Goal: Information Seeking & Learning: Learn about a topic

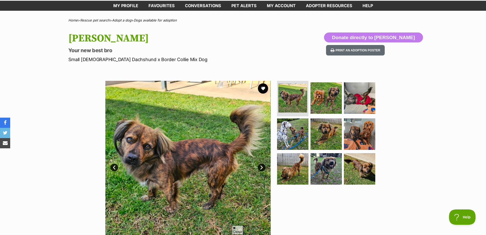
scroll to position [77, 0]
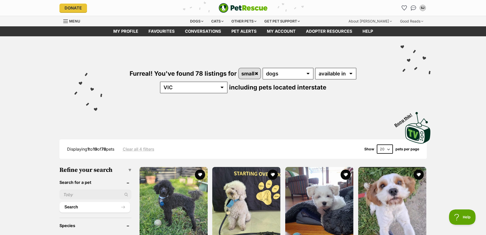
click at [418, 11] on ul "SJ My account SJ Stephen Jeffs Edit profile Log out Pet alerts Pet alert matche…" at bounding box center [414, 8] width 27 height 8
click at [415, 9] on img "Conversations" at bounding box center [413, 8] width 7 height 7
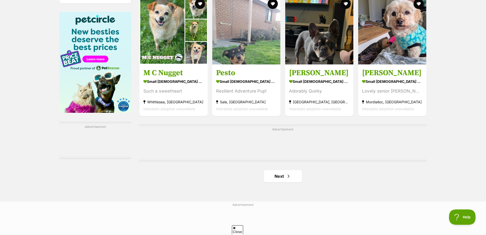
scroll to position [792, 0]
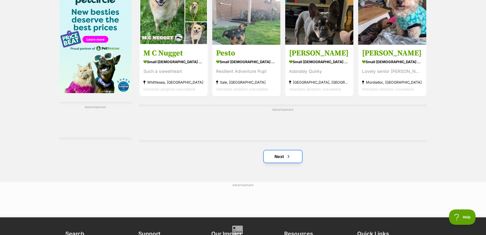
click at [280, 156] on link "Next" at bounding box center [283, 156] width 38 height 12
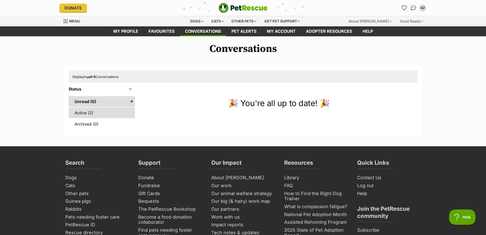
click at [107, 114] on link "Active (2)" at bounding box center [102, 112] width 67 height 11
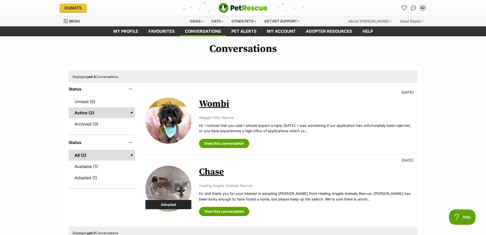
click at [218, 100] on link "Wombi" at bounding box center [214, 103] width 30 height 11
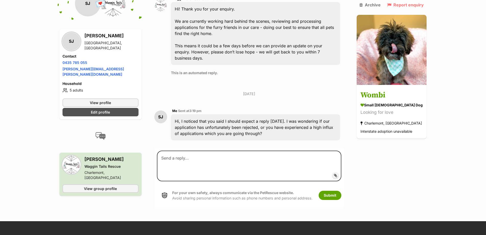
scroll to position [239, 0]
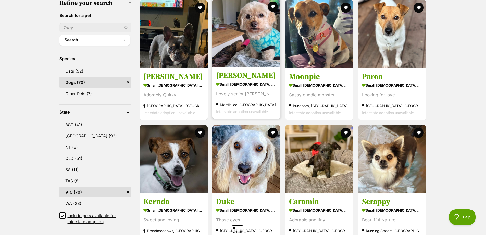
scroll to position [179, 0]
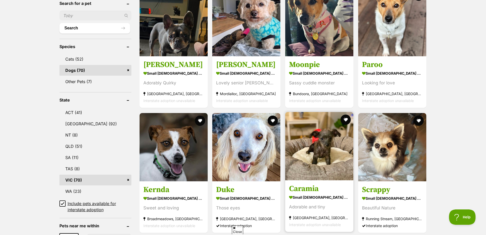
click at [307, 145] on img at bounding box center [319, 146] width 68 height 68
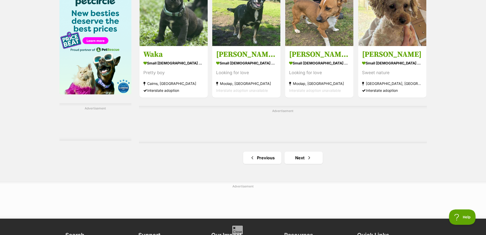
scroll to position [792, 0]
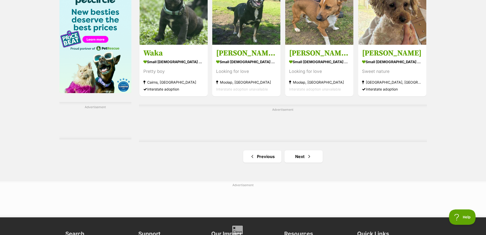
click at [294, 157] on link "Next" at bounding box center [304, 156] width 38 height 12
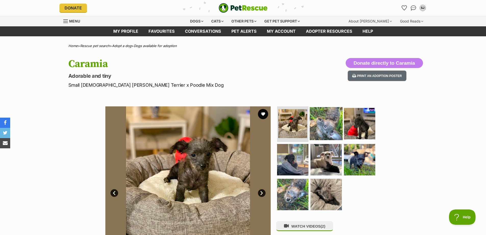
click at [317, 123] on img at bounding box center [326, 123] width 33 height 33
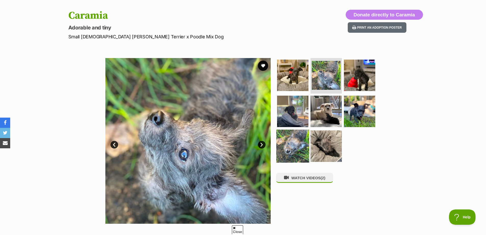
scroll to position [51, 0]
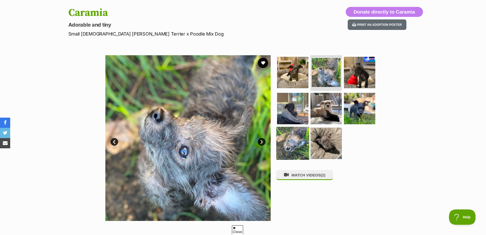
click at [295, 136] on img at bounding box center [293, 143] width 33 height 33
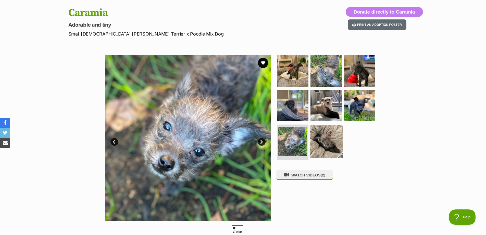
click at [325, 138] on img at bounding box center [326, 141] width 33 height 33
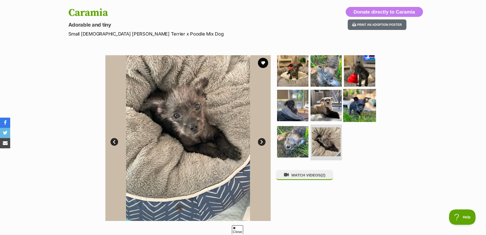
click at [369, 99] on img at bounding box center [359, 105] width 33 height 33
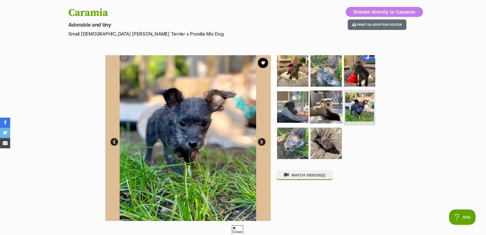
click at [316, 105] on img at bounding box center [326, 106] width 33 height 33
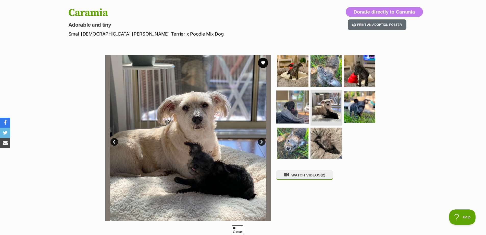
click at [300, 104] on img at bounding box center [293, 106] width 33 height 33
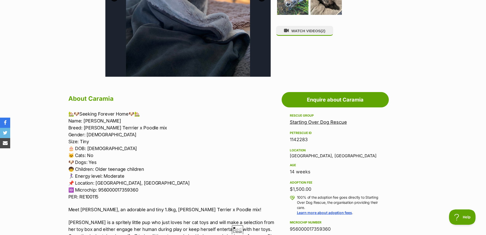
scroll to position [204, 0]
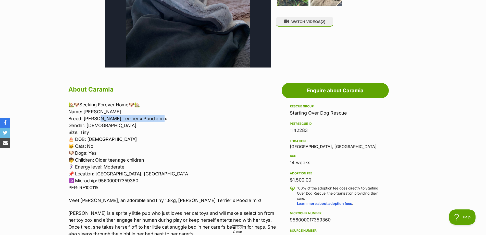
drag, startPoint x: 98, startPoint y: 116, endPoint x: 180, endPoint y: 117, distance: 82.5
click at [180, 117] on p "🏡🐶Seeking Forever Home🐶🏡 Name: Caramia Breed: Jack Russell Terrrier x Poodle mi…" at bounding box center [173, 146] width 211 height 90
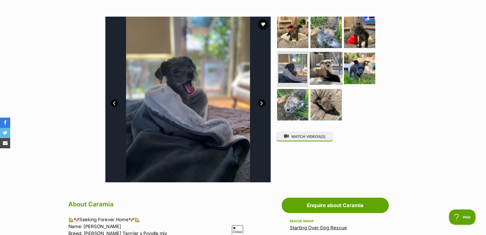
scroll to position [51, 0]
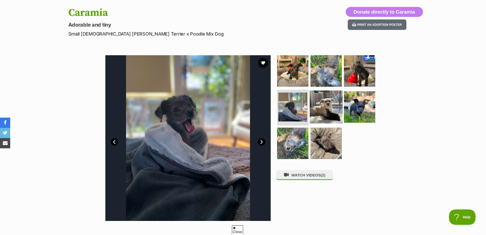
click at [327, 105] on img at bounding box center [326, 106] width 33 height 33
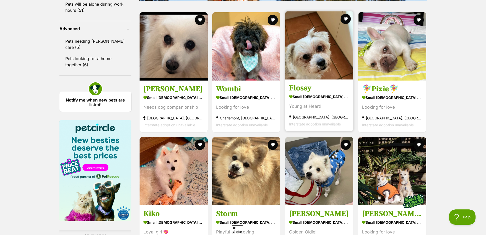
scroll to position [664, 0]
click at [321, 61] on img at bounding box center [319, 45] width 68 height 68
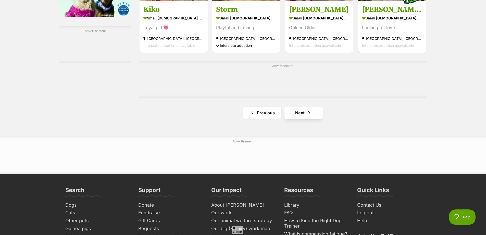
scroll to position [868, 0]
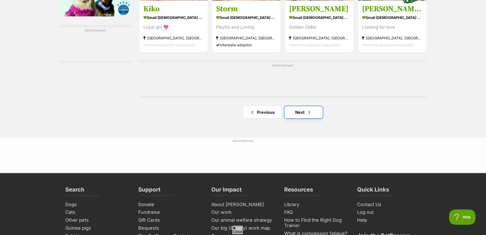
click at [308, 112] on span "Next page" at bounding box center [309, 112] width 5 height 6
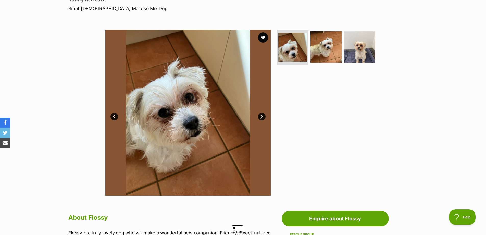
scroll to position [77, 0]
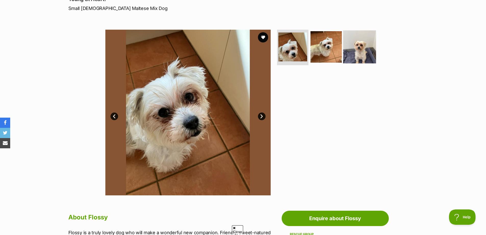
click at [365, 49] on img at bounding box center [359, 46] width 33 height 33
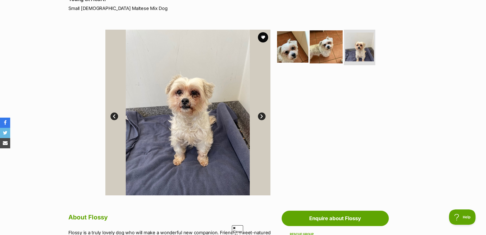
click at [327, 43] on img at bounding box center [326, 46] width 33 height 33
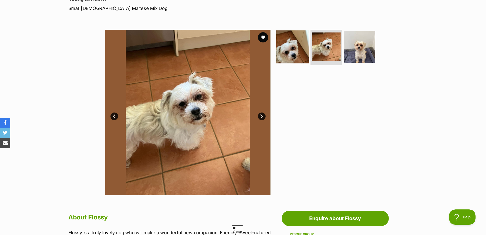
click at [304, 50] on img at bounding box center [293, 46] width 33 height 33
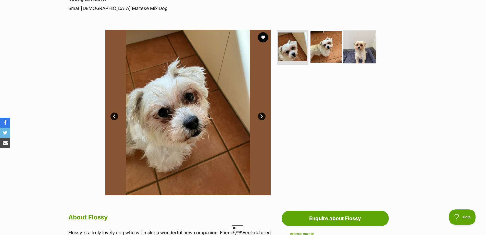
click at [367, 54] on img at bounding box center [359, 46] width 33 height 33
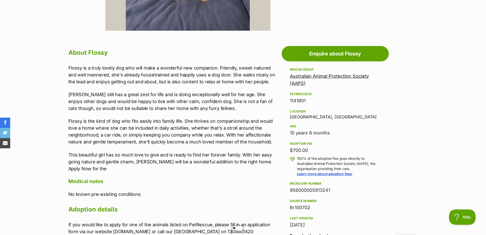
scroll to position [255, 0]
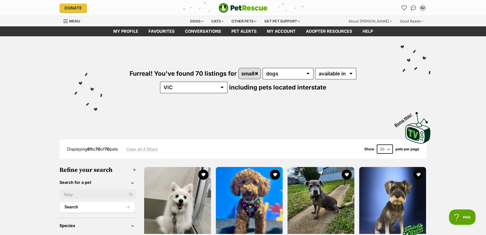
click at [228, 8] on img "PetRescue" at bounding box center [243, 8] width 49 height 10
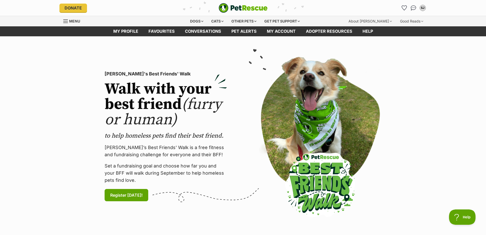
click at [246, 57] on div "[PERSON_NAME]'s Best Friends' Walk Walk with your best friend (furry or human) …" at bounding box center [243, 136] width 309 height 167
